Goal: Task Accomplishment & Management: Complete application form

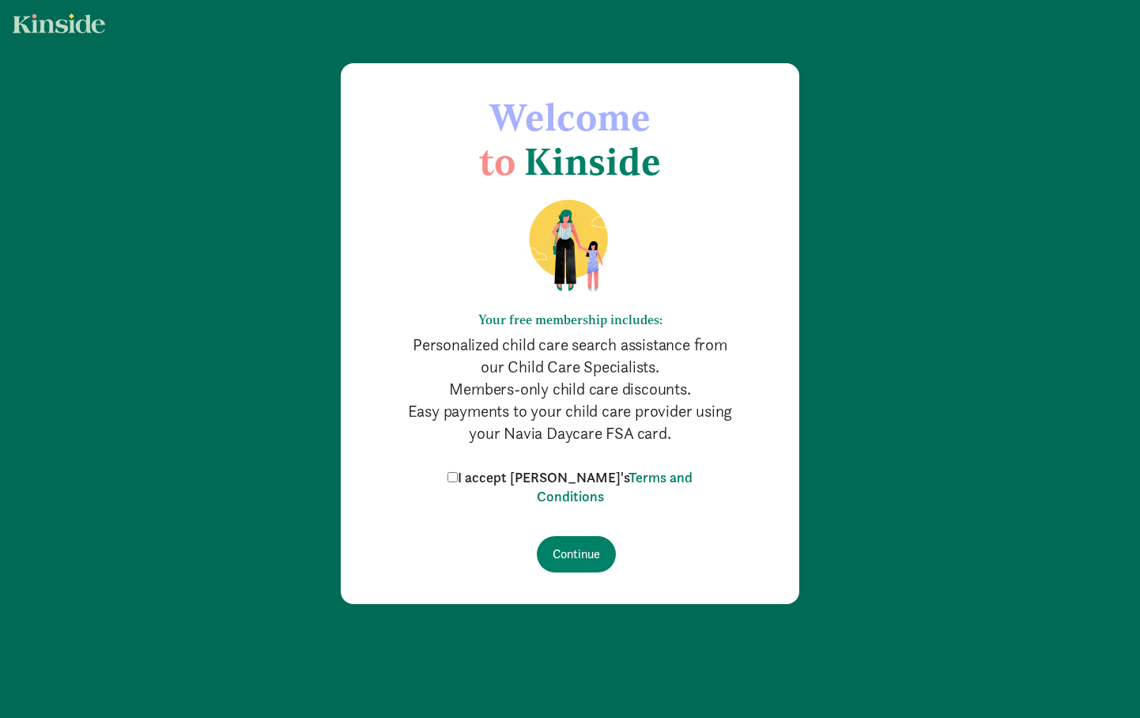
click at [488, 477] on label "I accept [PERSON_NAME]'s Terms and Conditions" at bounding box center [569, 487] width 253 height 38
click at [458, 477] on input "I accept [PERSON_NAME]'s Terms and Conditions" at bounding box center [452, 477] width 10 height 10
checkbox input "true"
click at [567, 548] on input "Continue" at bounding box center [576, 554] width 79 height 36
